Goal: Navigation & Orientation: Find specific page/section

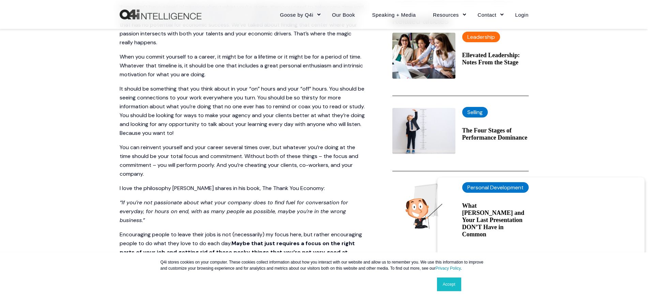
scroll to position [122, 0]
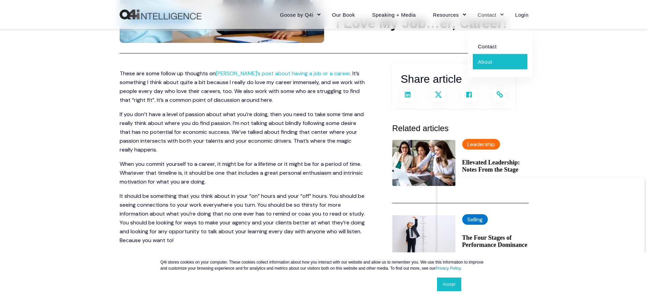
click at [491, 62] on link "About" at bounding box center [500, 61] width 55 height 15
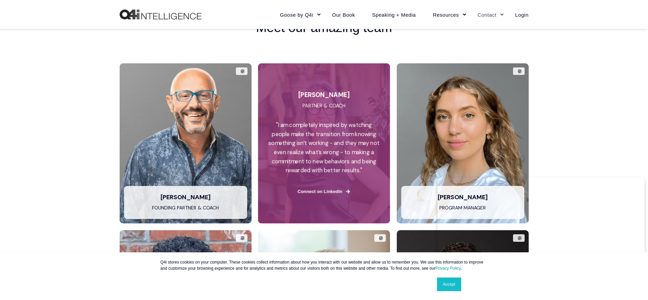
scroll to position [1326, 0]
